Goal: Use online tool/utility: Use online tool/utility

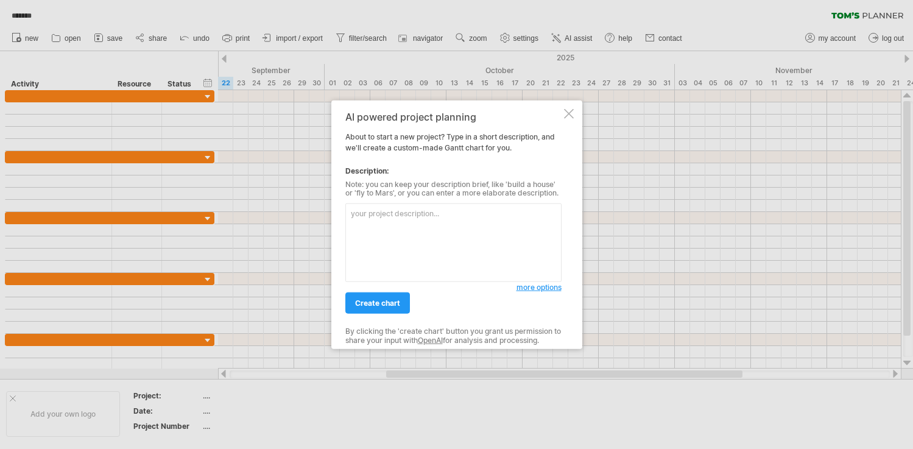
click at [384, 221] on textarea at bounding box center [453, 242] width 216 height 79
type textarea "i want to plan the launch of 4 new slipper designs"
click at [376, 305] on span "create chart" at bounding box center [377, 302] width 45 height 9
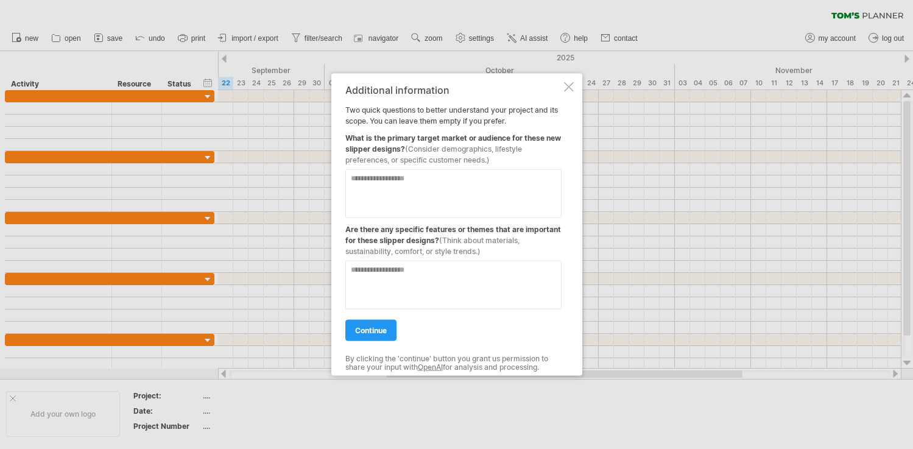
click at [369, 185] on textarea at bounding box center [453, 193] width 216 height 49
type textarea "**********"
click at [397, 272] on textarea at bounding box center [453, 284] width 216 height 49
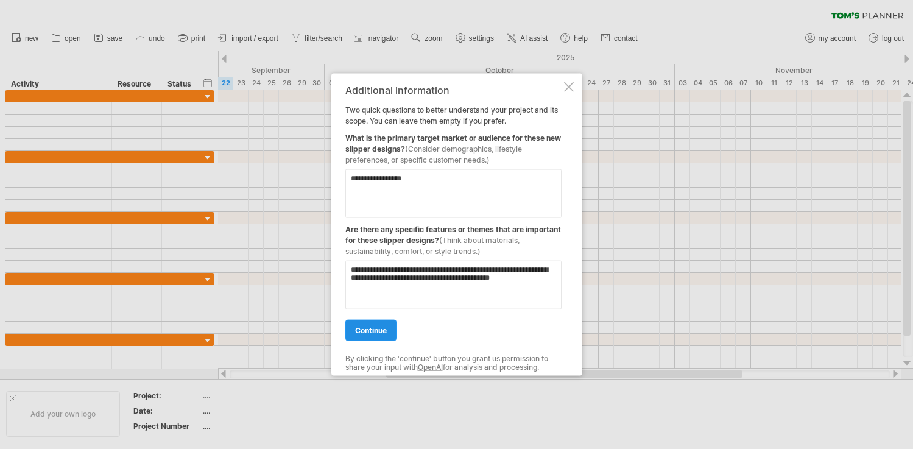
type textarea "**********"
click at [383, 331] on span "continue" at bounding box center [371, 329] width 32 height 9
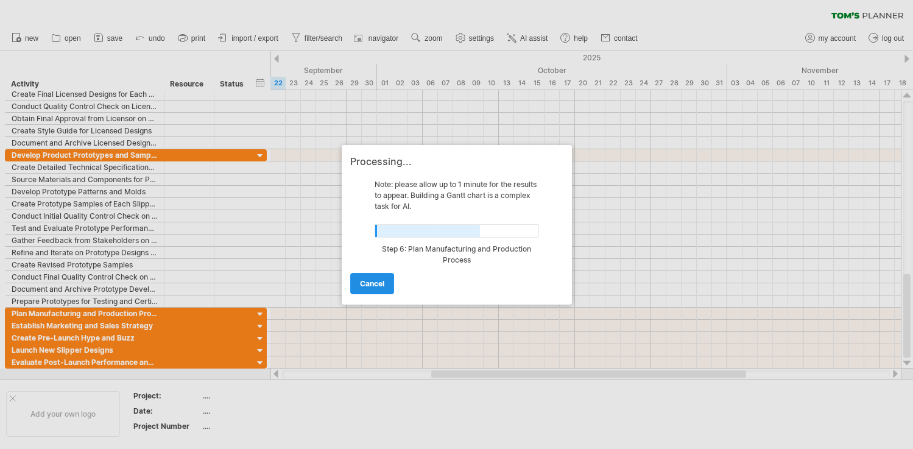
click at [374, 286] on span "cancel" at bounding box center [372, 283] width 24 height 9
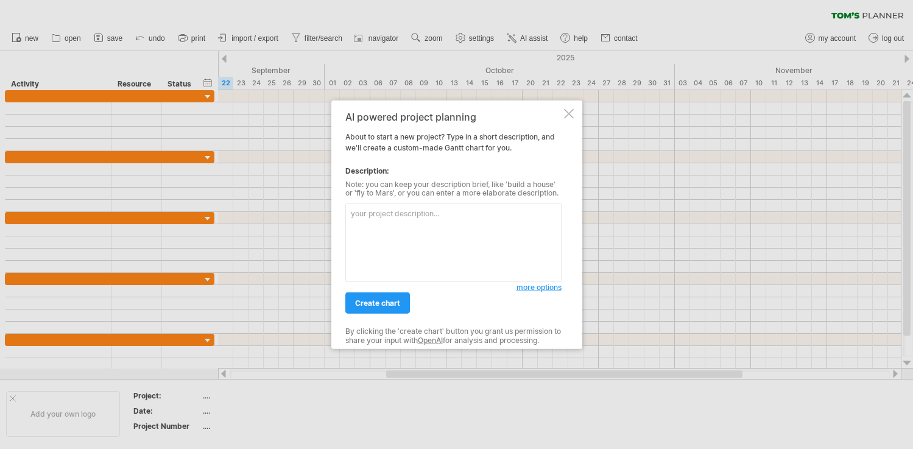
click at [387, 222] on textarea at bounding box center [453, 242] width 216 height 79
type textarea "i want to p"
click at [568, 111] on div at bounding box center [569, 113] width 10 height 10
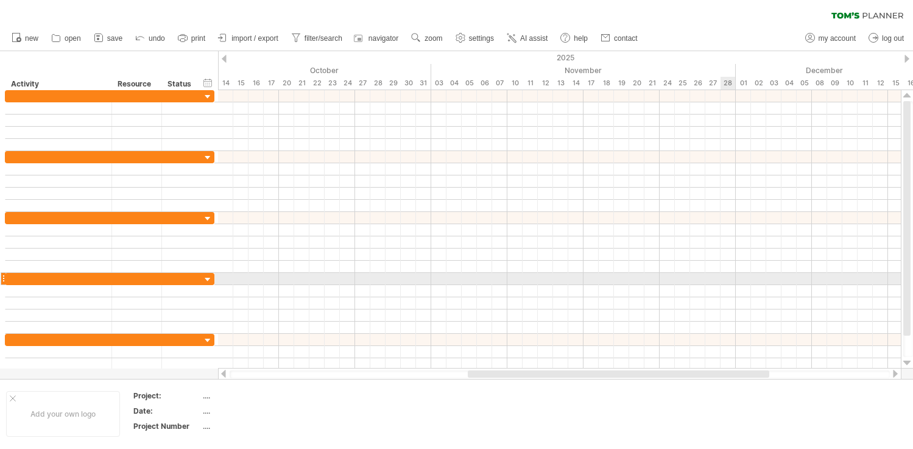
click at [726, 279] on div at bounding box center [559, 279] width 683 height 12
